Goal: Task Accomplishment & Management: Complete application form

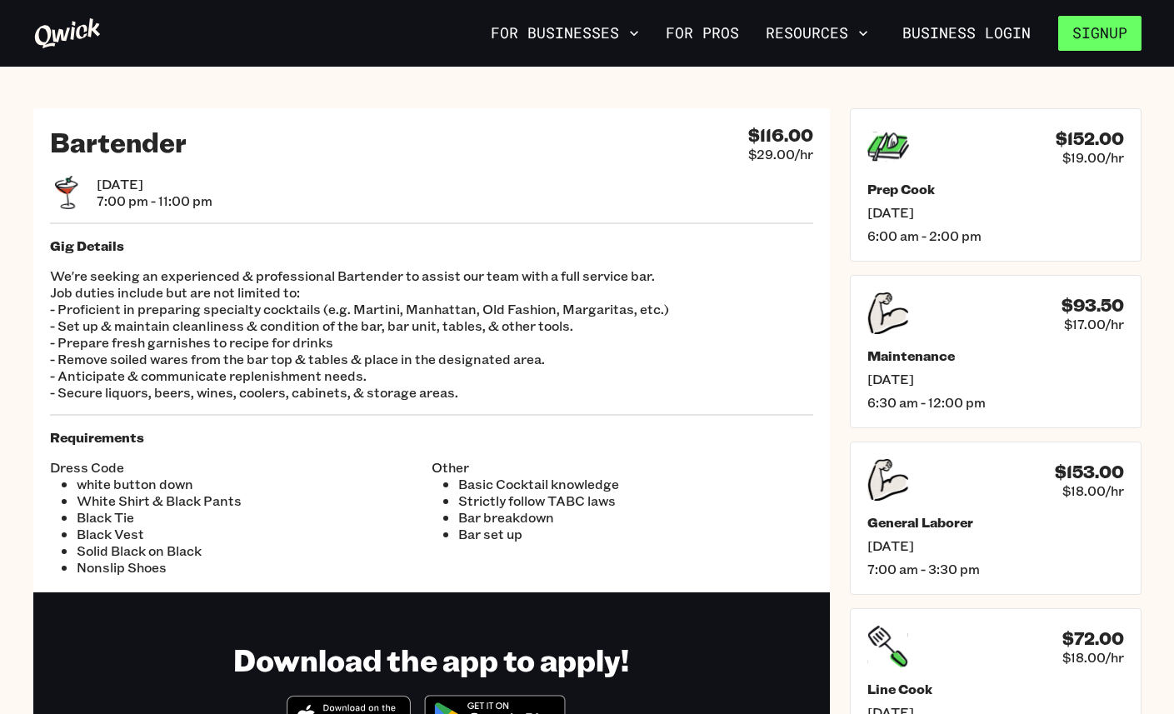
click at [1083, 30] on button "Signup" at bounding box center [1099, 33] width 83 height 35
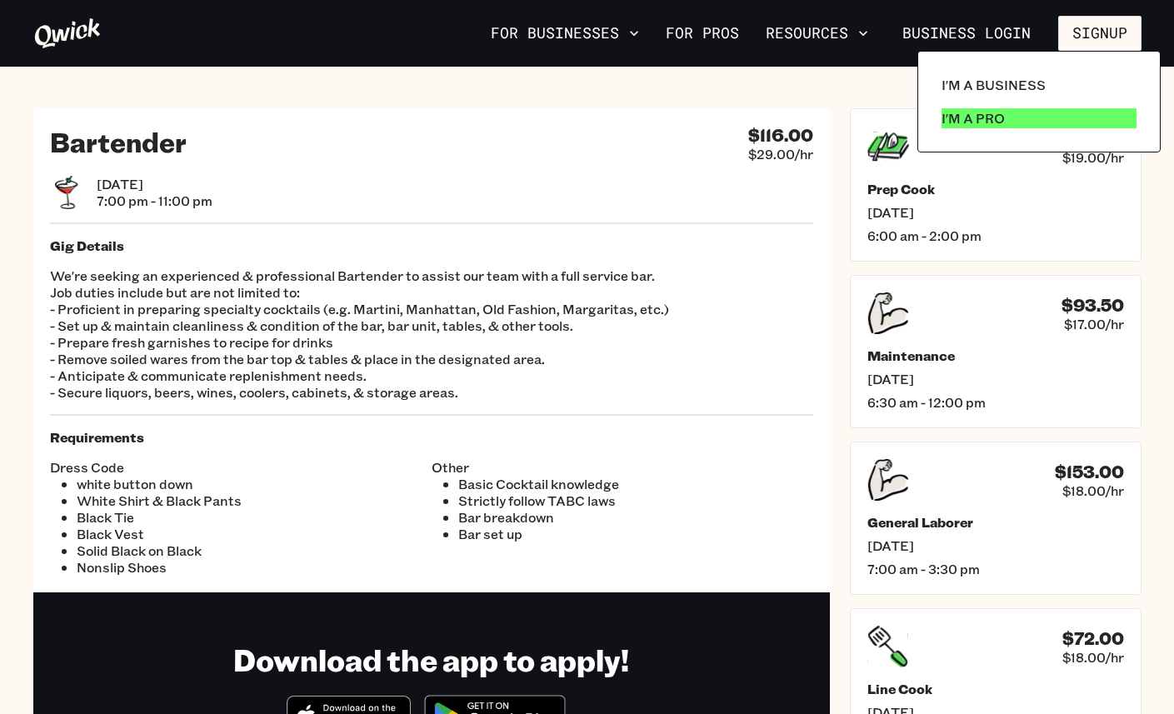
click at [987, 132] on link "I'm a Pro" at bounding box center [1039, 118] width 208 height 33
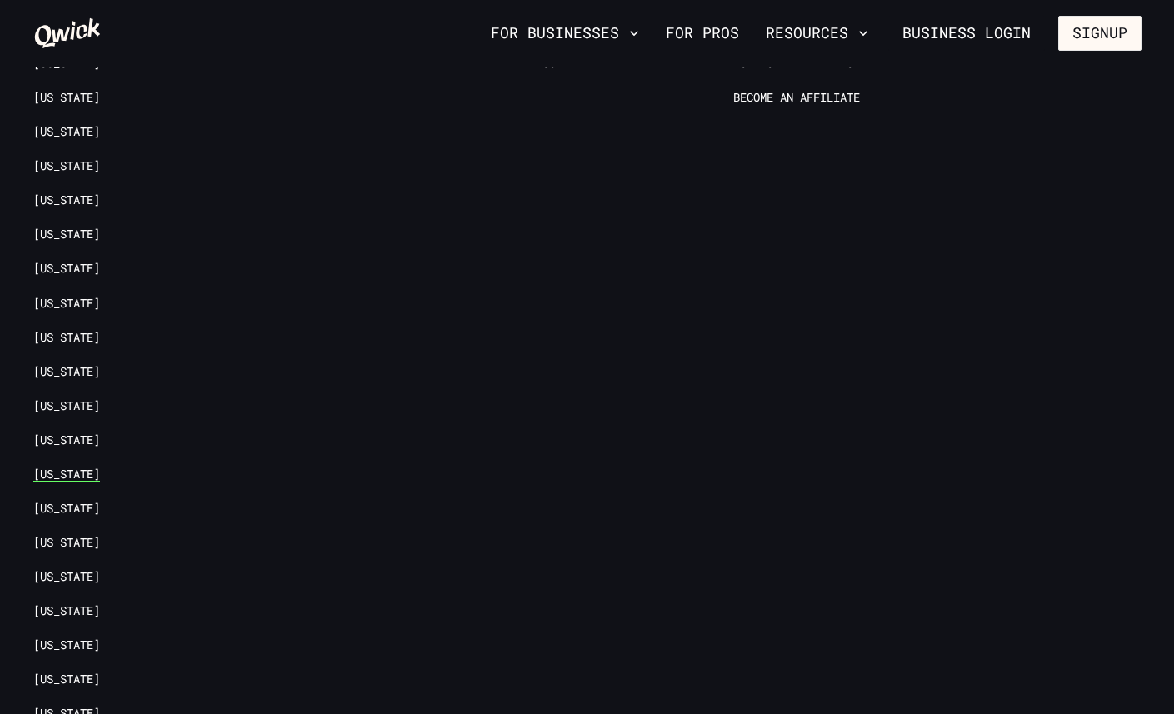
scroll to position [3434, 0]
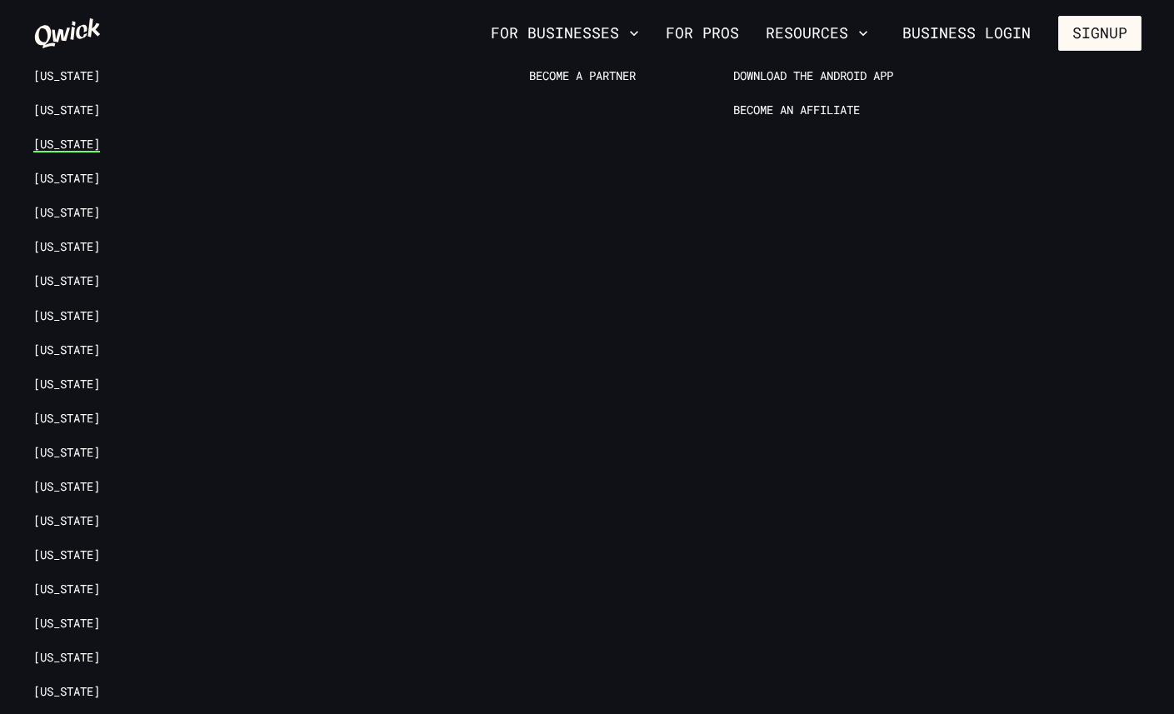
click at [67, 137] on link "[US_STATE]" at bounding box center [66, 145] width 67 height 16
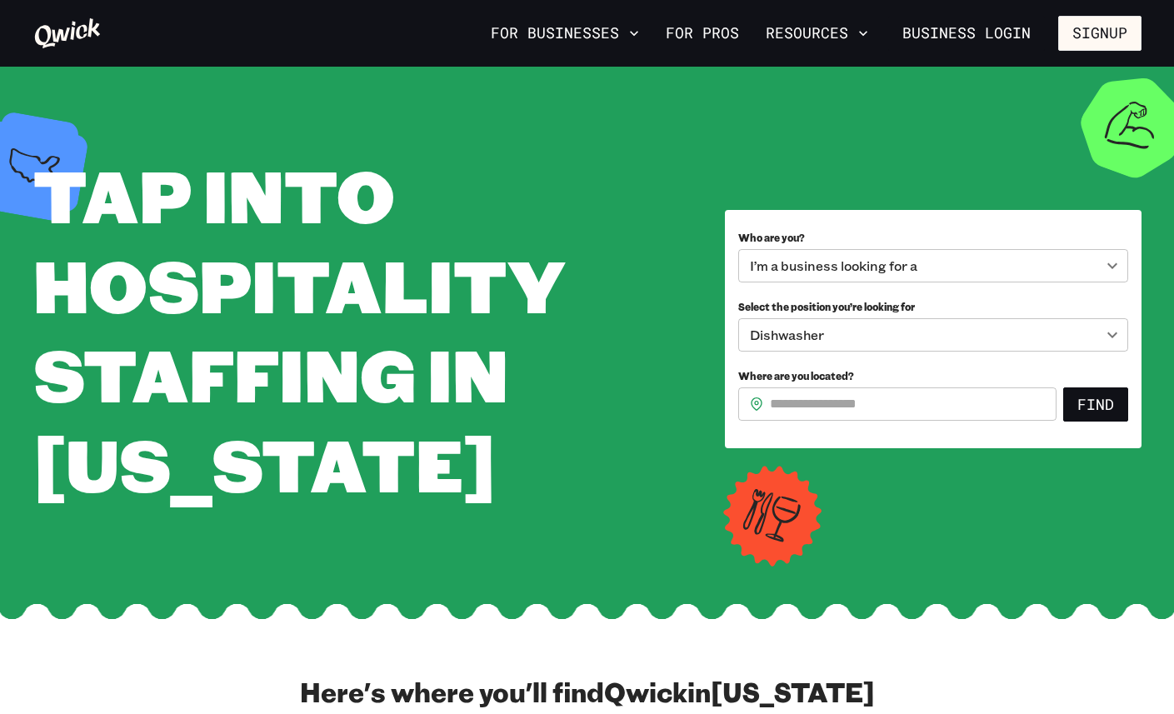
click at [896, 281] on body "**********" at bounding box center [587, 357] width 1174 height 714
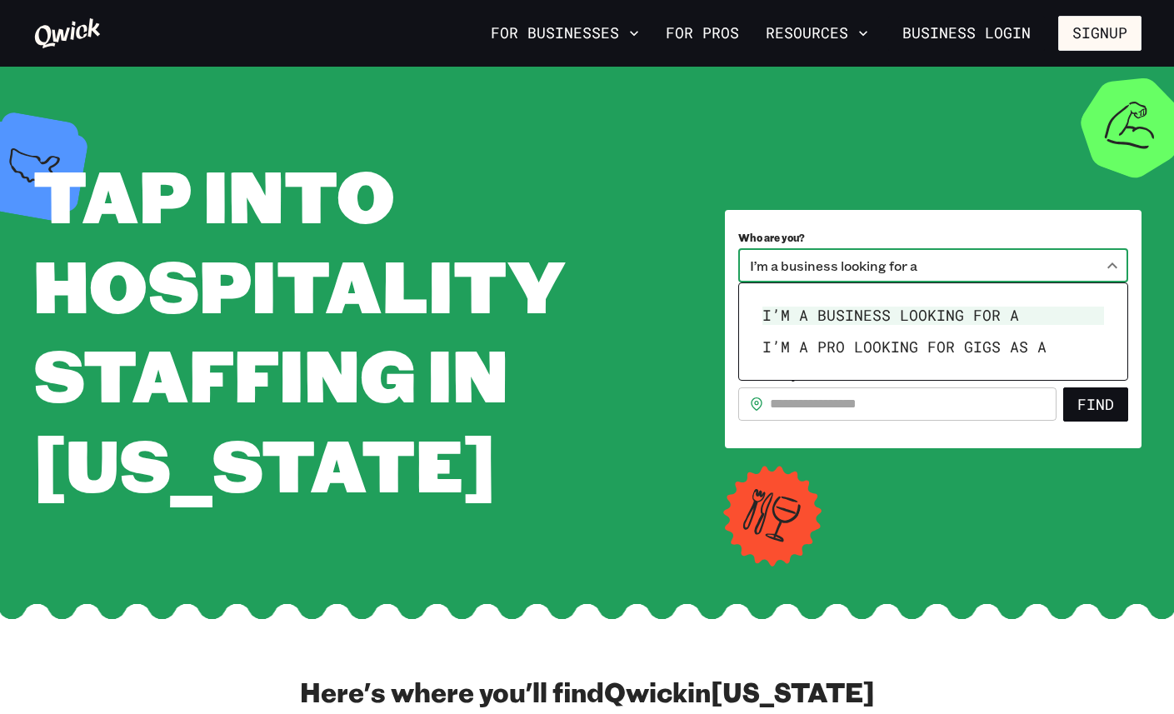
click at [876, 232] on div at bounding box center [587, 357] width 1174 height 714
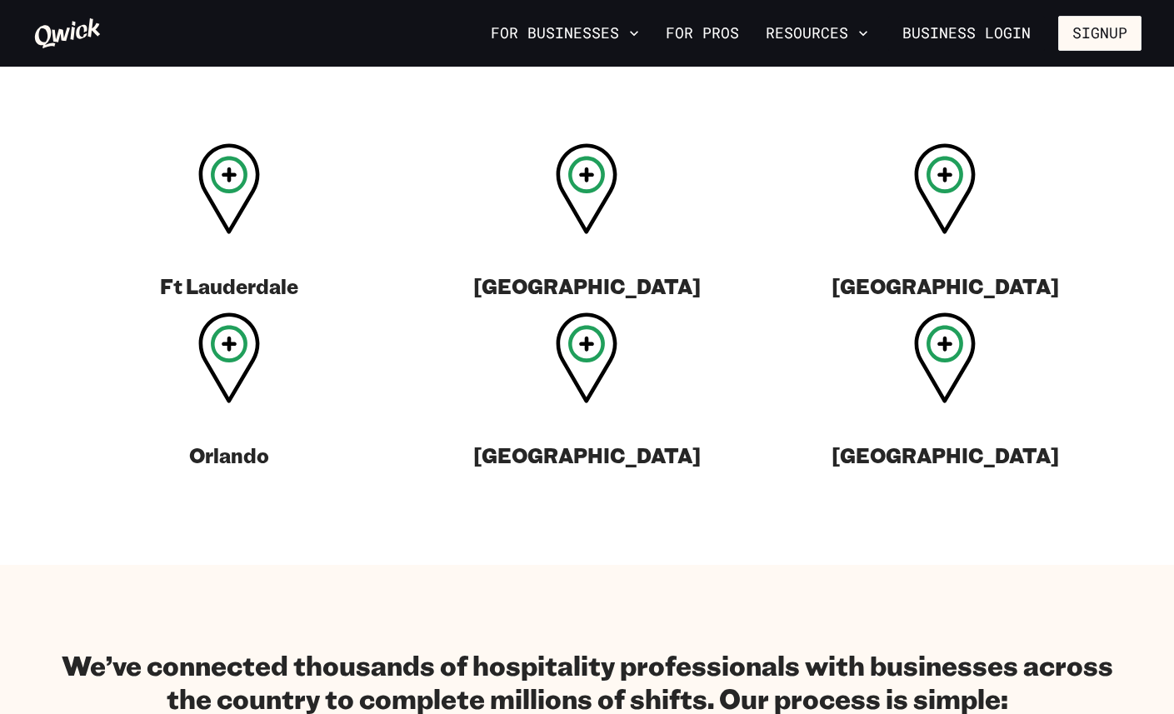
scroll to position [649, 0]
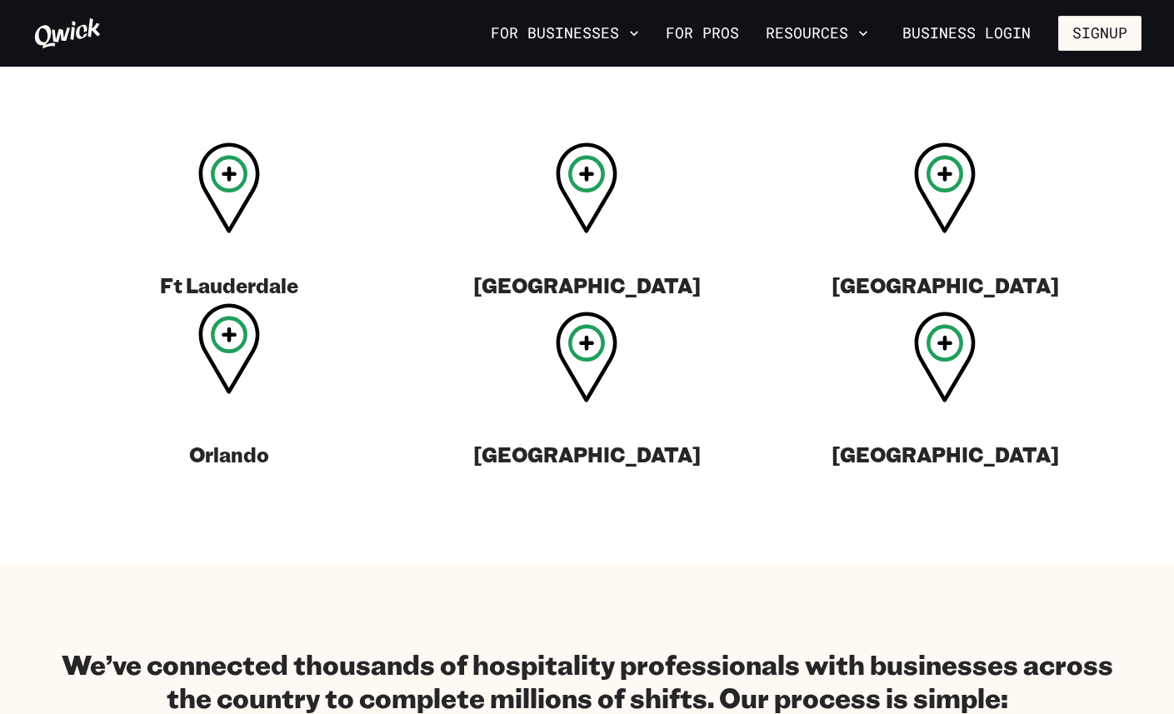
click at [215, 344] on icon at bounding box center [229, 335] width 37 height 37
